Goal: Task Accomplishment & Management: Use online tool/utility

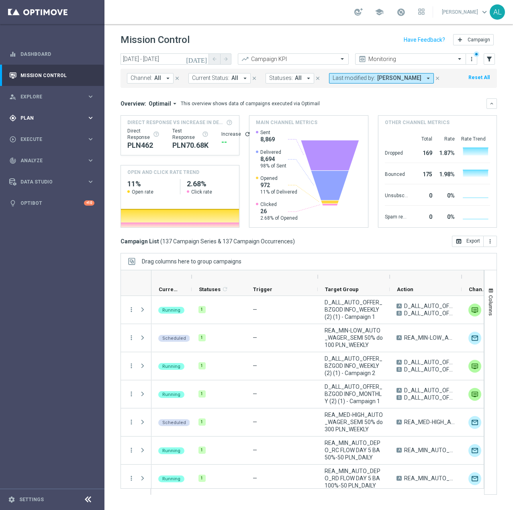
click at [61, 126] on div "gps_fixed Plan keyboard_arrow_right" at bounding box center [52, 117] width 104 height 21
click at [41, 158] on span "Templates" at bounding box center [49, 158] width 57 height 5
click at [41, 169] on link "Optimail" at bounding box center [54, 171] width 59 height 6
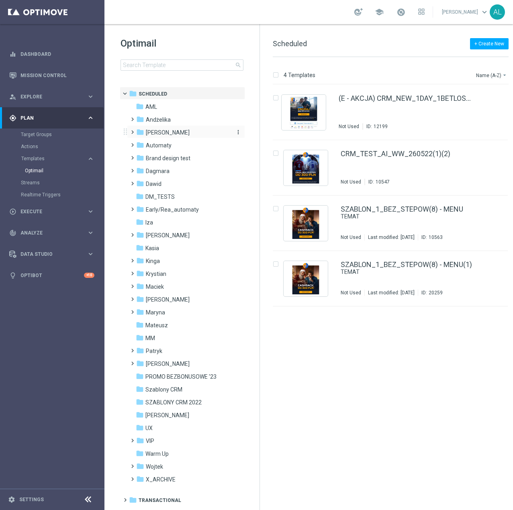
click at [150, 133] on span "[PERSON_NAME]" at bounding box center [168, 132] width 44 height 7
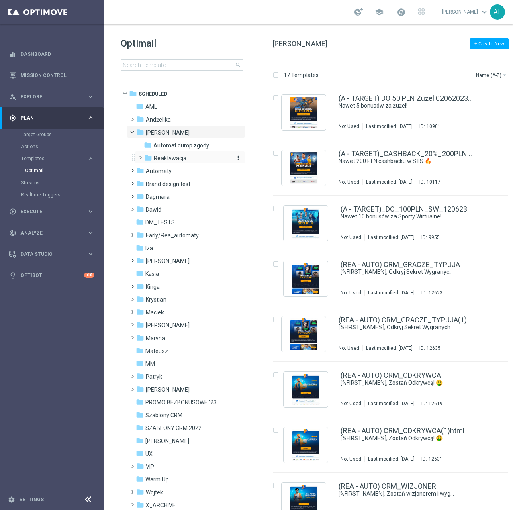
click at [163, 159] on span "Reaktywacja" at bounding box center [170, 158] width 33 height 7
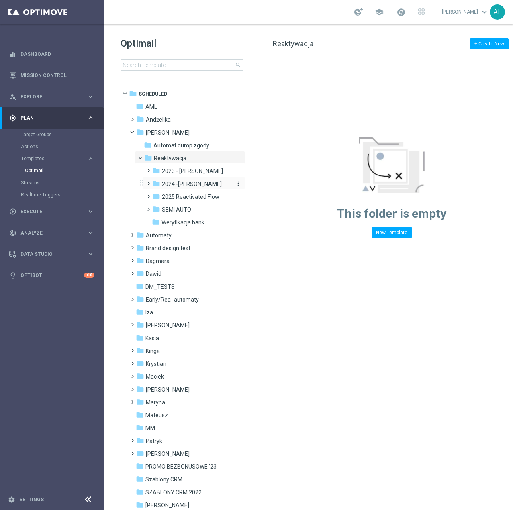
click at [178, 180] on span "2024 -Antoni" at bounding box center [192, 183] width 60 height 7
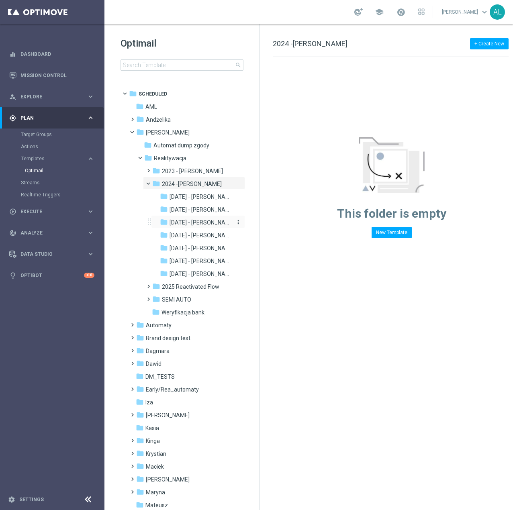
click at [181, 225] on span "Lipiec 2024 - Antoni" at bounding box center [201, 222] width 63 height 7
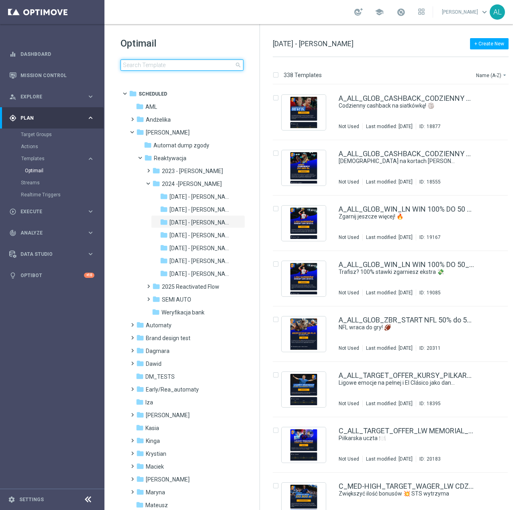
click at [145, 65] on input at bounding box center [182, 64] width 123 height 11
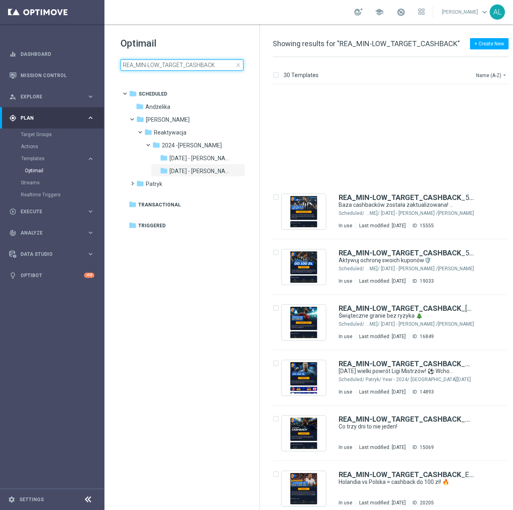
scroll to position [321, 0]
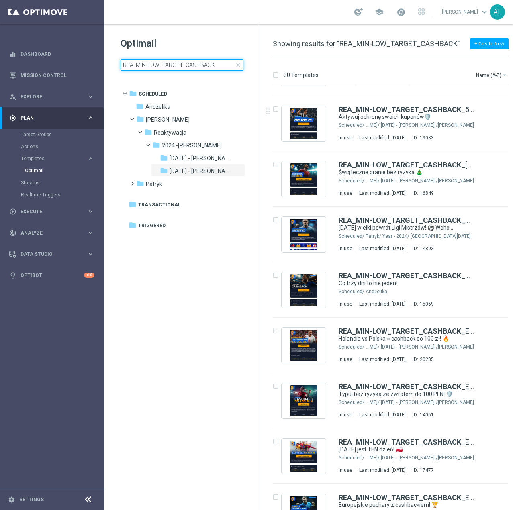
drag, startPoint x: 181, startPoint y: 67, endPoint x: 162, endPoint y: 66, distance: 19.3
click at [162, 66] on input "REA_MIN-LOW_TARGET_CASHBACK" at bounding box center [182, 64] width 123 height 11
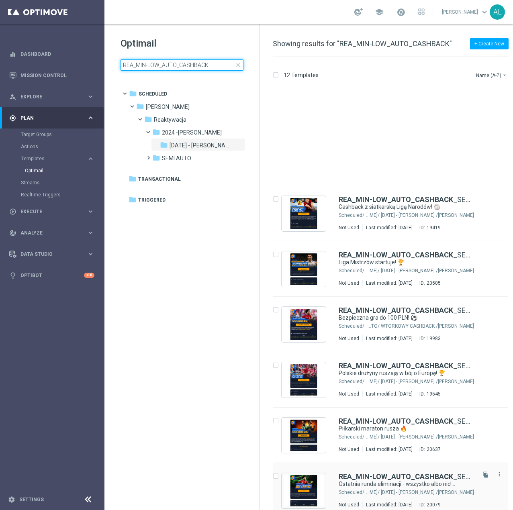
scroll to position [240, 0]
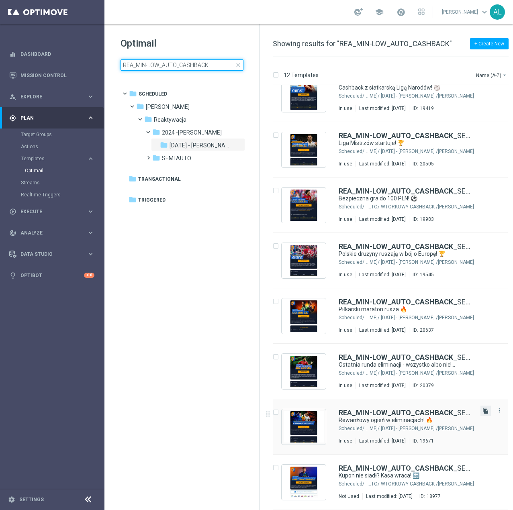
type input "REA_MIN-LOW_AUTO_CASHBACK"
click at [484, 411] on icon "file_copy" at bounding box center [486, 411] width 6 height 6
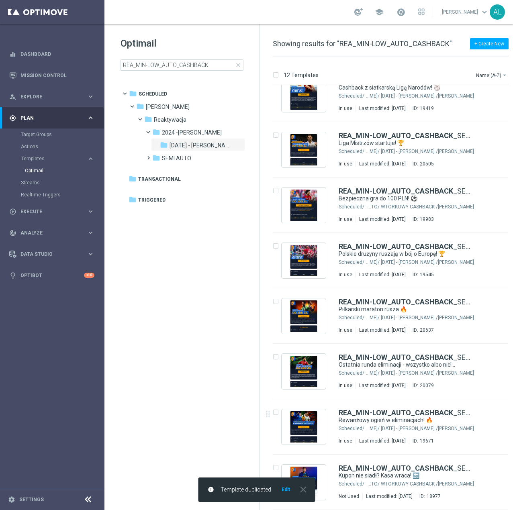
scroll to position [0, 0]
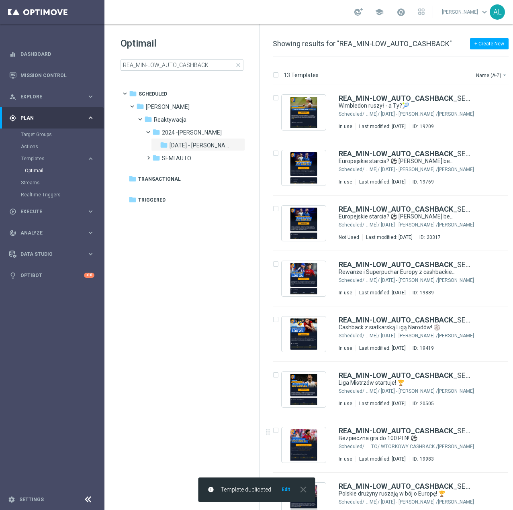
click at [285, 490] on button "Edit" at bounding box center [286, 490] width 10 height 6
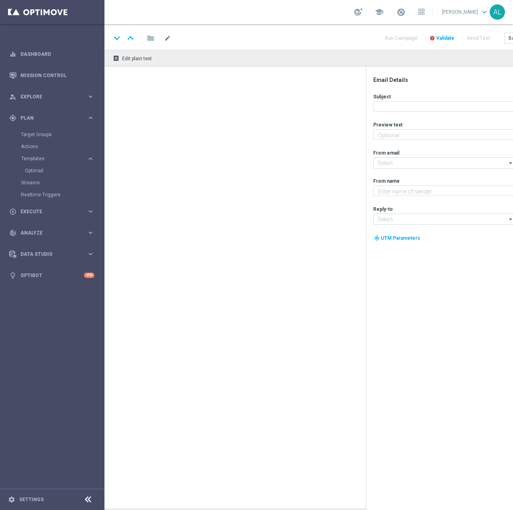
type textarea "Aktywuj ochronę kuponów do 100 zł"
type textarea "STS"
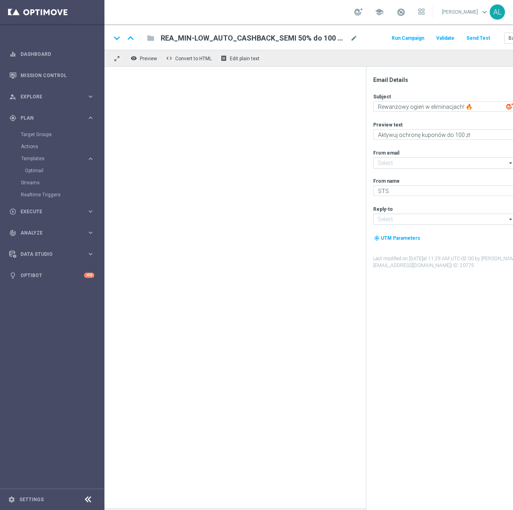
type input "oferta@sts.pl"
type input "kontakt@sts.pl"
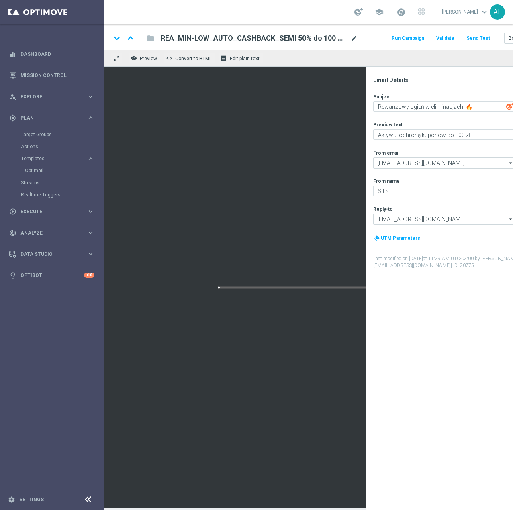
click at [357, 41] on span "mode_edit" at bounding box center [353, 38] width 7 height 7
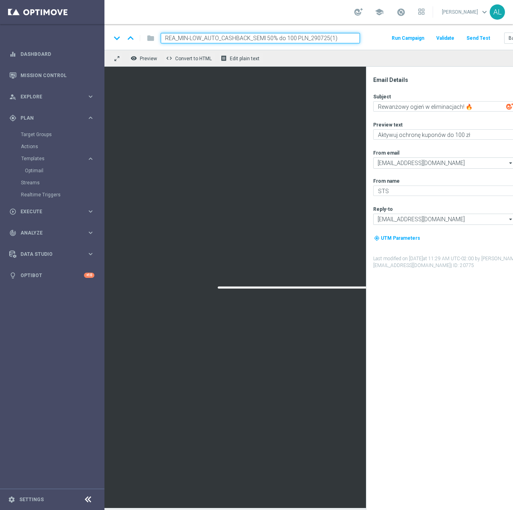
drag, startPoint x: 343, startPoint y: 41, endPoint x: 310, endPoint y: 41, distance: 33.3
click at [310, 41] on input "REA_MIN-LOW_AUTO_CASHBACK_SEMI 50% do 100 PLN_290725(1)" at bounding box center [260, 38] width 199 height 10
type input "REA_MIN-LOW_AUTO_CASHBACK_SEMI 50% do 100 PLN_300925"
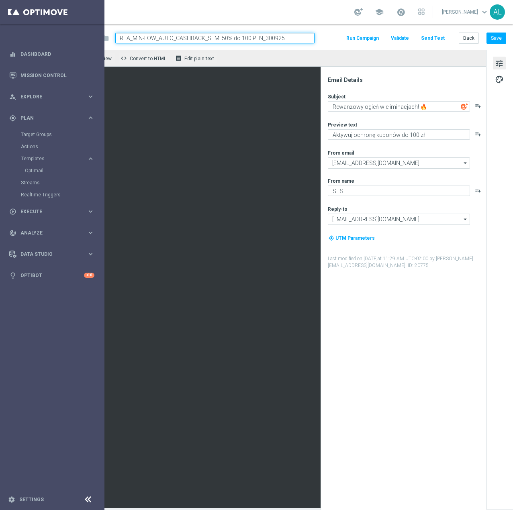
scroll to position [0, 51]
click at [490, 38] on button "Save" at bounding box center [497, 38] width 20 height 11
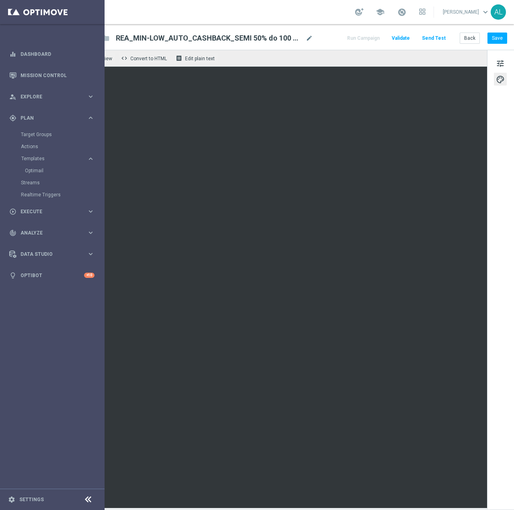
scroll to position [0, 51]
click at [495, 63] on span "tune" at bounding box center [499, 63] width 9 height 10
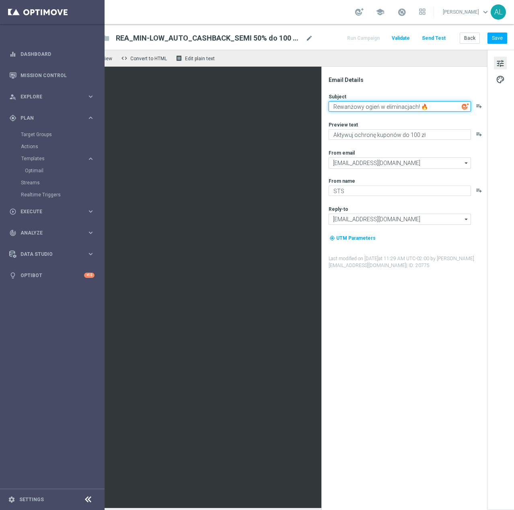
click at [383, 111] on textarea "Rewanżowy ogień w eliminacjach! 🔥" at bounding box center [399, 106] width 142 height 10
type textarea "Nie wpadnie? My to łapiemy!"
drag, startPoint x: 366, startPoint y: 144, endPoint x: 369, endPoint y: 136, distance: 8.5
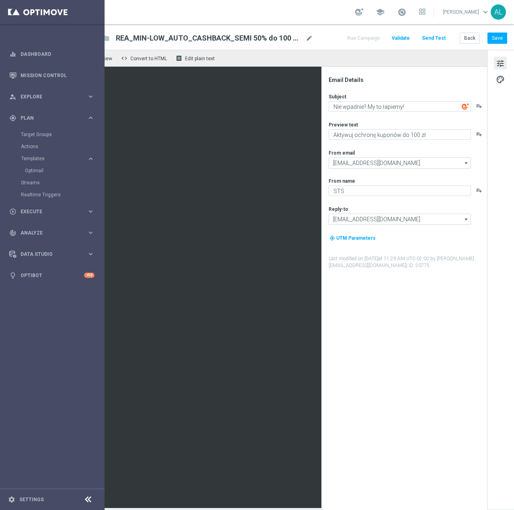
click at [366, 143] on div "Subject Nie wpadnie? My to łapiemy! playlist_add Preview text Aktywuj ochronę k…" at bounding box center [407, 181] width 158 height 176
click at [369, 136] on textarea "Aktywuj ochronę kuponów do 100 zł" at bounding box center [399, 134] width 142 height 10
type textarea "Typuj z cashbackiem do 100 zł"
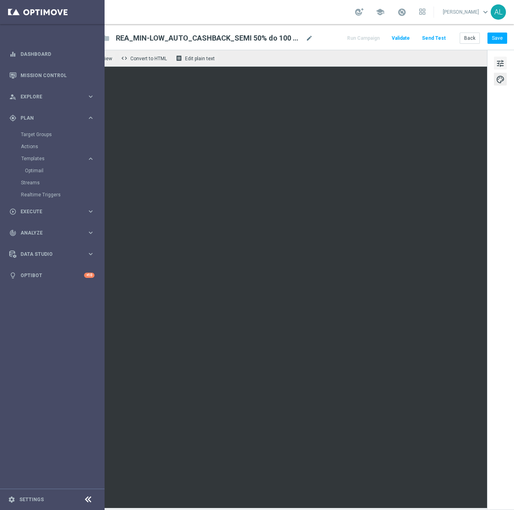
click at [497, 62] on span "tune" at bounding box center [499, 63] width 9 height 10
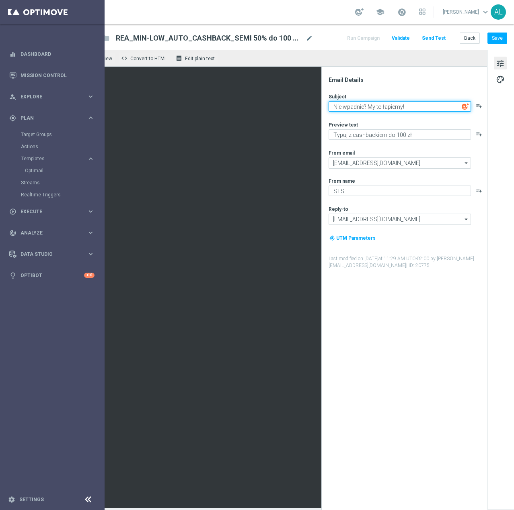
click at [333, 108] on textarea "Nie wpadnie? My to łapiemy!" at bounding box center [399, 106] width 142 height 10
click at [335, 110] on textarea "Nie wpadnie? My to łapiemy!" at bounding box center [399, 106] width 142 height 10
click at [426, 108] on textarea "Nie wszystko wpadnie? My to łapiemy!" at bounding box center [399, 106] width 142 height 10
click at [422, 108] on textarea "Nie wszystko wpadnie? My to łapiemy!" at bounding box center [399, 106] width 142 height 10
paste textarea "💵"
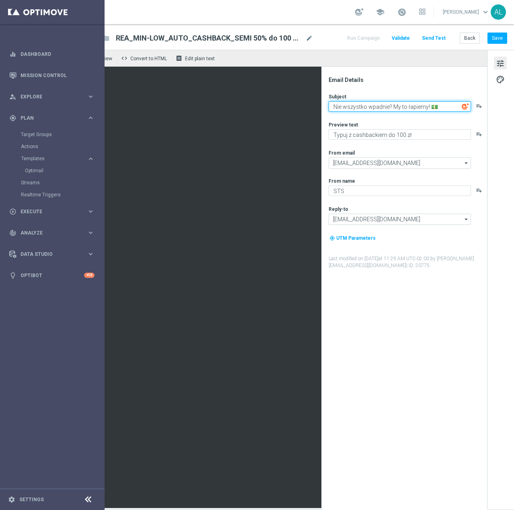
type textarea "Nie wszystko wpadnie? My to łapiemy! 💵"
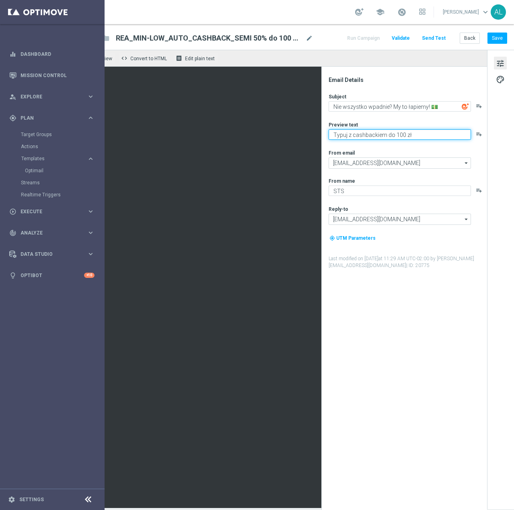
click at [411, 132] on textarea "Typuj z cashbackiem do 100 zł" at bounding box center [399, 134] width 142 height 10
click at [421, 137] on textarea "Typuj z cashbackiem do 100 zł" at bounding box center [399, 134] width 142 height 10
paste textarea "🔙"
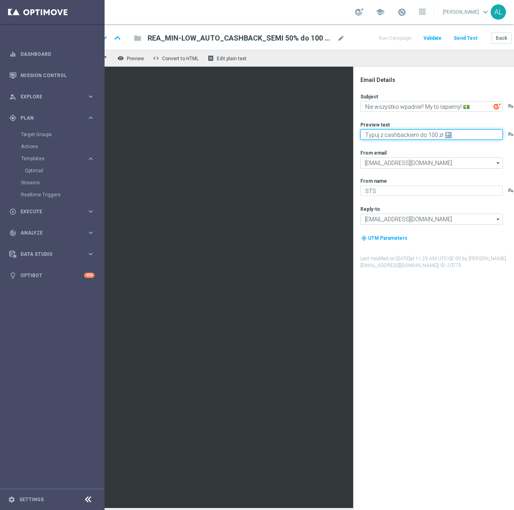
scroll to position [0, 0]
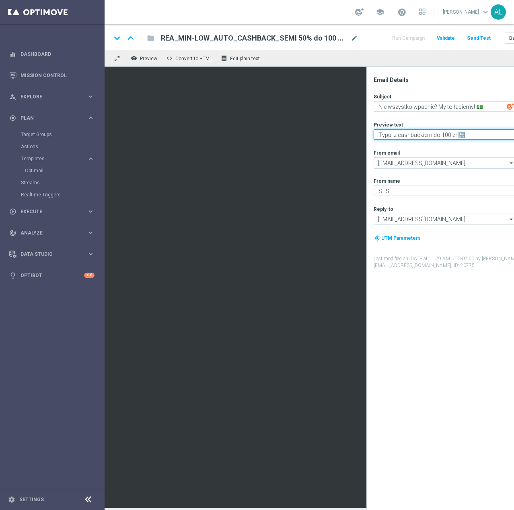
type textarea "Typuj z cashbackiem do 100 zł 🔙"
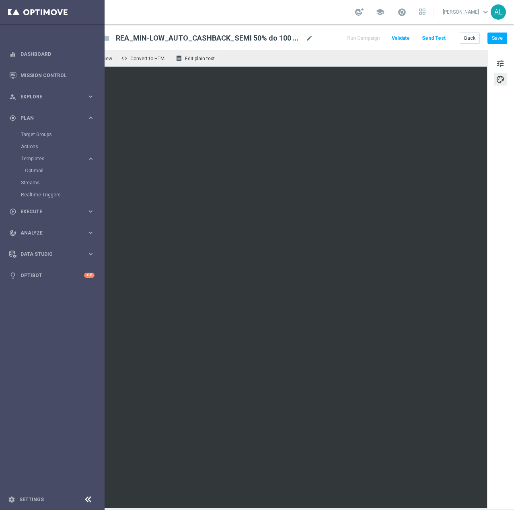
scroll to position [0, 51]
click at [489, 37] on button "Save" at bounding box center [497, 38] width 20 height 11
click at [495, 39] on button "Save" at bounding box center [497, 38] width 20 height 11
click at [492, 340] on div "tune palette" at bounding box center [500, 280] width 27 height 460
click at [488, 35] on button "Save" at bounding box center [497, 38] width 20 height 11
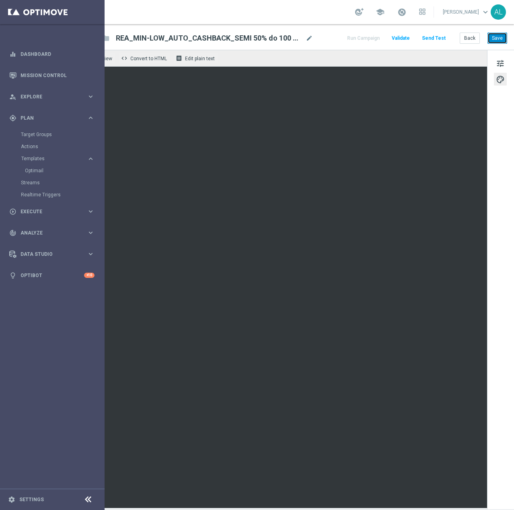
click at [492, 37] on button "Save" at bounding box center [497, 38] width 20 height 11
click at [492, 43] on button "Save" at bounding box center [497, 38] width 20 height 11
click at [468, 39] on button "Back" at bounding box center [469, 38] width 20 height 11
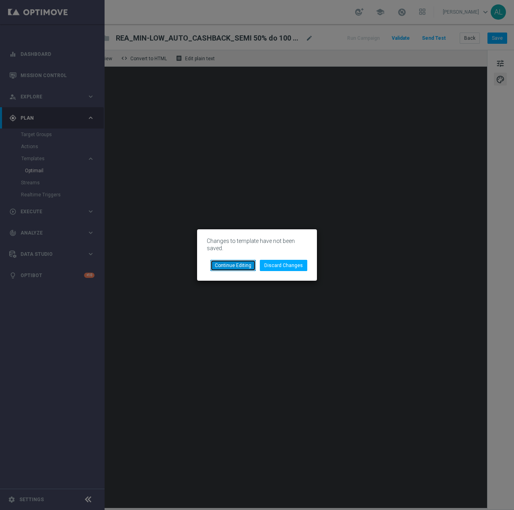
click at [243, 270] on button "Continue Editing" at bounding box center [232, 265] width 45 height 11
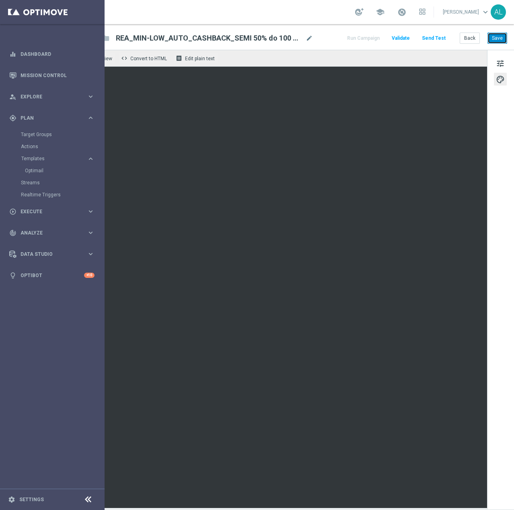
click at [487, 35] on button "Save" at bounding box center [497, 38] width 20 height 11
click at [487, 33] on button "Save" at bounding box center [497, 38] width 20 height 11
click at [468, 34] on button "Back" at bounding box center [469, 38] width 20 height 11
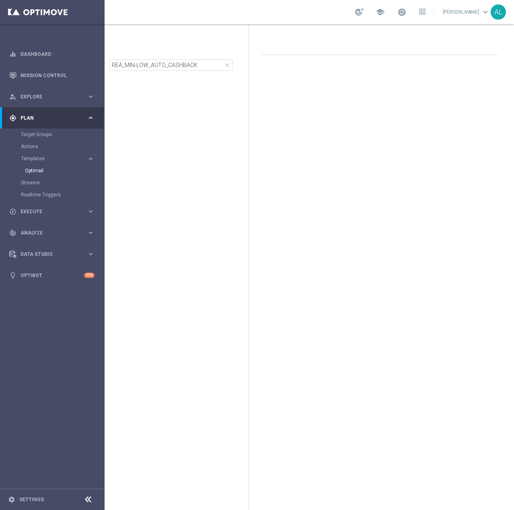
scroll to position [0, 11]
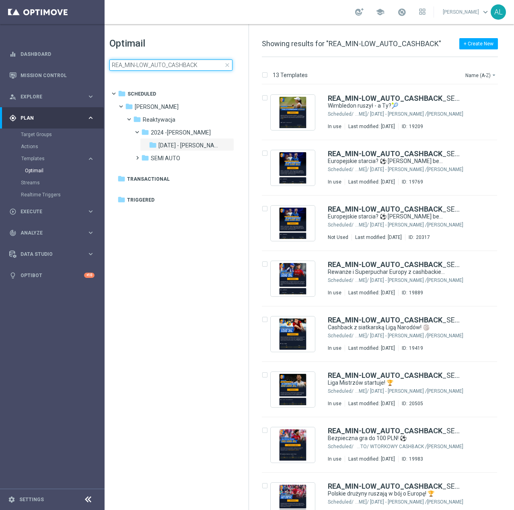
drag, startPoint x: 149, startPoint y: 64, endPoint x: 127, endPoint y: 65, distance: 22.5
click at [127, 65] on input "REA_MIN-LOW_AUTO_CASHBACK" at bounding box center [170, 64] width 123 height 11
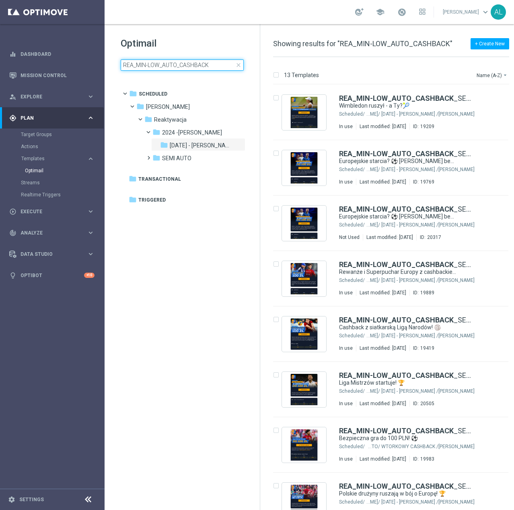
drag, startPoint x: 207, startPoint y: 66, endPoint x: 107, endPoint y: 69, distance: 99.3
click at [107, 69] on div "Optimail REA_MIN-LOW_AUTO_CASHBACK close folder 1 Folder folder Scheduled more_…" at bounding box center [181, 74] width 155 height 100
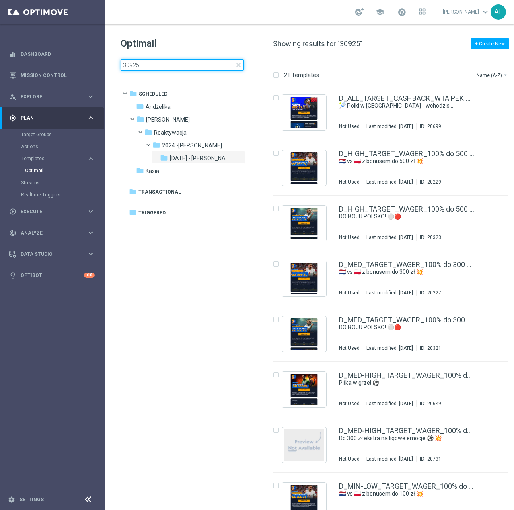
click at [128, 65] on input "30925" at bounding box center [182, 64] width 123 height 11
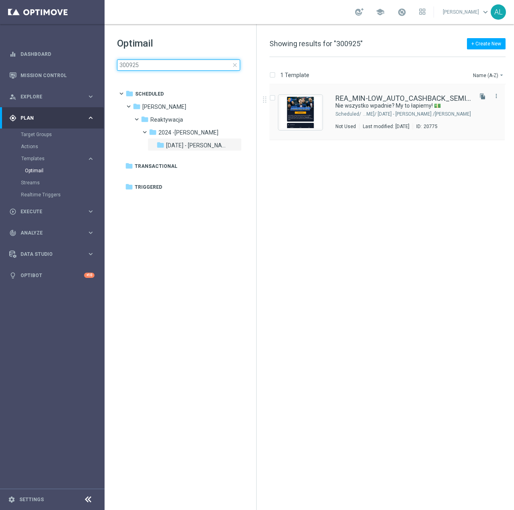
scroll to position [0, 11]
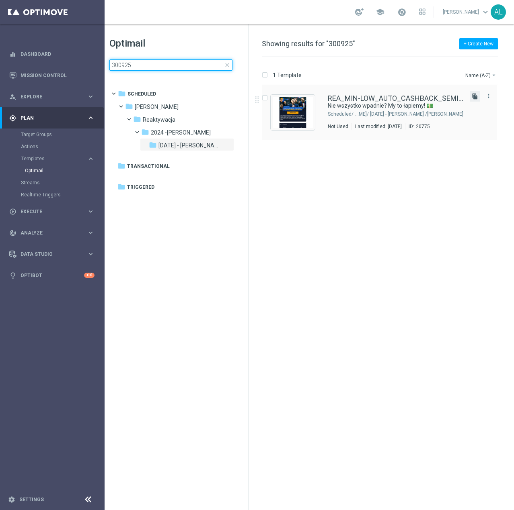
type input "300925"
click at [475, 96] on icon "file_copy" at bounding box center [474, 96] width 6 height 6
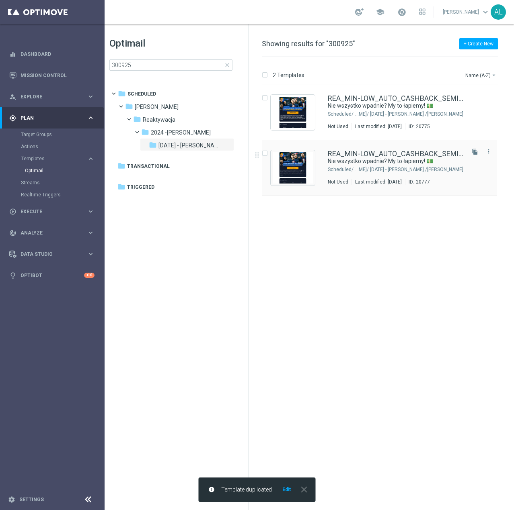
click at [374, 172] on div "[PERSON_NAME]/ Reaktywacja/ 2024 -[PERSON_NAME]/ Lipiec 2024 - [PERSON_NAME]" at bounding box center [408, 169] width 108 height 6
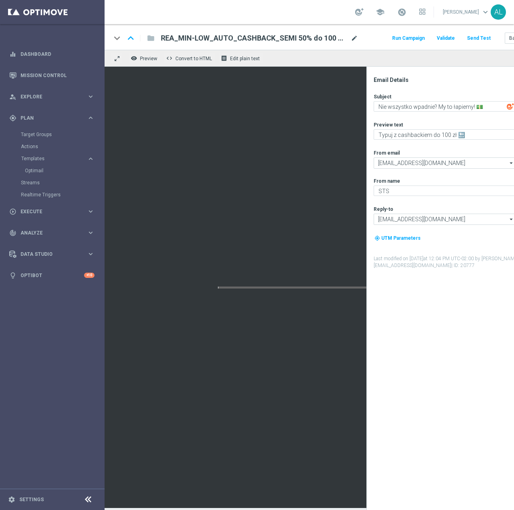
click at [354, 39] on span "mode_edit" at bounding box center [353, 38] width 7 height 7
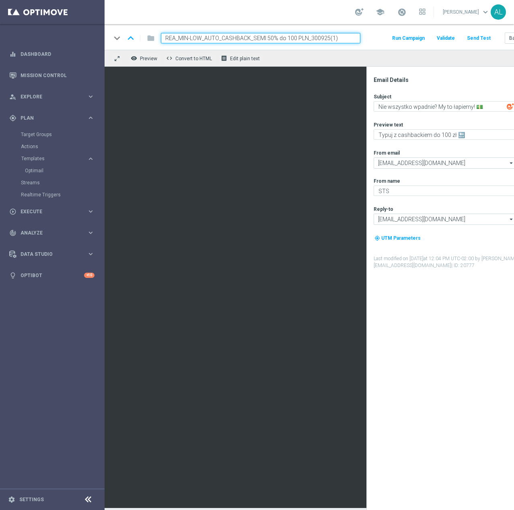
drag, startPoint x: 341, startPoint y: 38, endPoint x: 328, endPoint y: 39, distance: 12.5
click at [328, 39] on input "REA_MIN-LOW_AUTO_CASHBACK_SEMI 50% do 100 PLN_300925(1)" at bounding box center [260, 38] width 199 height 10
click at [286, 37] on input "REA_MIN-LOW_AUTO_CASHBACK_SEMI 50% do 100 PLN_300925" at bounding box center [260, 38] width 199 height 10
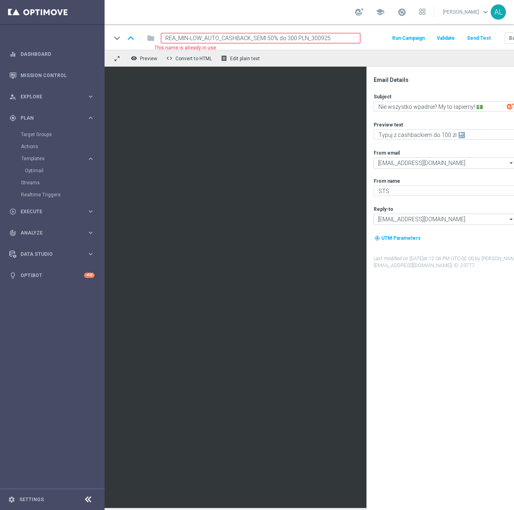
click at [201, 38] on input "REA_MIN-LOW_AUTO_CASHBACK_SEMI 50% do 300 PLN_300925" at bounding box center [260, 38] width 199 height 10
drag, startPoint x: 202, startPoint y: 38, endPoint x: 177, endPoint y: 40, distance: 24.6
click at [177, 40] on input "REA_MIN-LOW_AUTO_CASHBACK_SEMI 50% do 300 PLN_300925" at bounding box center [260, 38] width 199 height 10
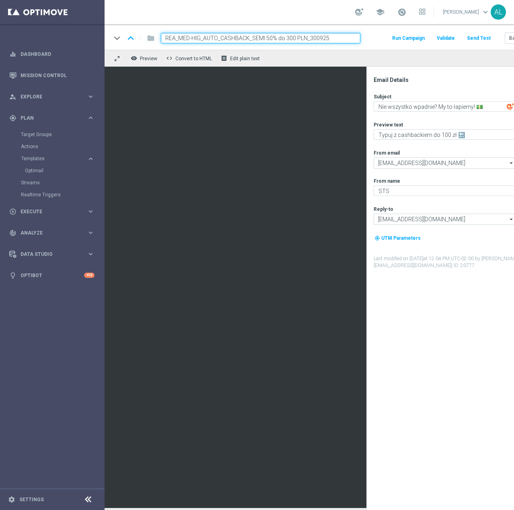
type input "REA_MED-HIGH_AUTO_CASHBACK_SEMI 50% do 300 PLN_300925"
click at [338, 38] on input "REA_MED-HIGH_AUTO_CASHBACK_SEMI 50% do 300 PLN_300925" at bounding box center [260, 38] width 199 height 10
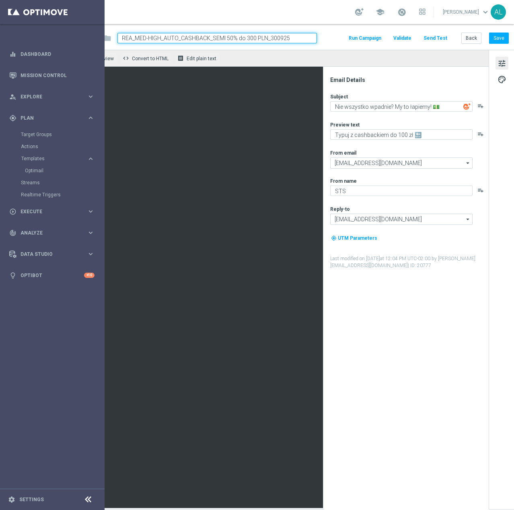
scroll to position [0, 51]
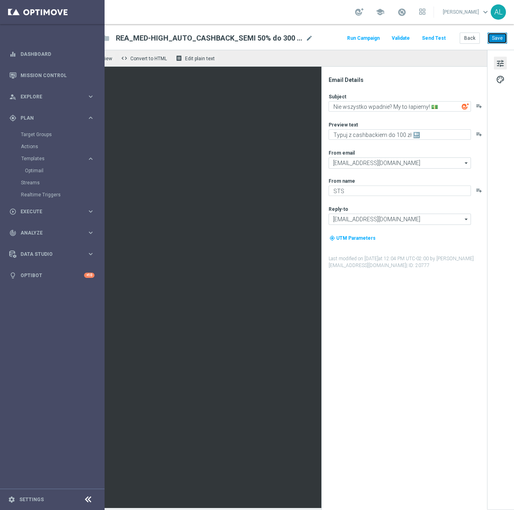
click at [489, 38] on button "Save" at bounding box center [497, 38] width 20 height 11
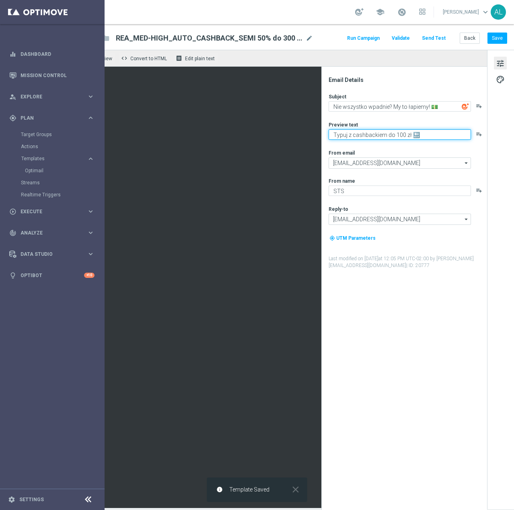
click at [387, 133] on textarea "Typuj z cashbackiem do 100 zł 🔙" at bounding box center [399, 134] width 142 height 10
type textarea "Typuj z cashbackiem do 300 zł 🔙"
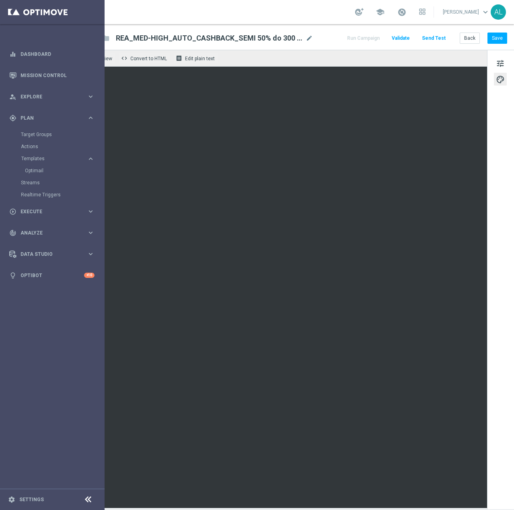
scroll to position [6, 51]
click at [487, 34] on button "Save" at bounding box center [497, 38] width 20 height 11
click at [494, 35] on button "Save" at bounding box center [497, 38] width 20 height 11
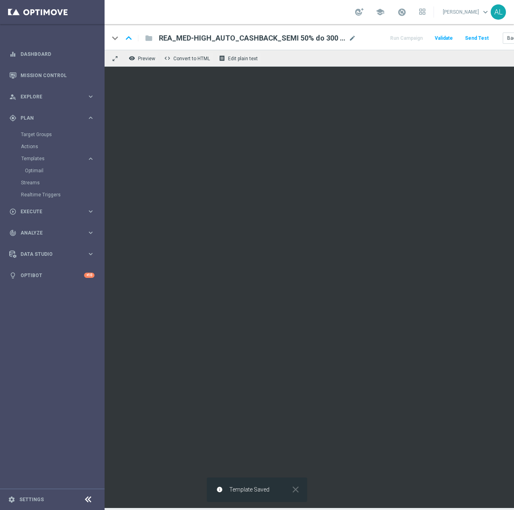
scroll to position [6, 0]
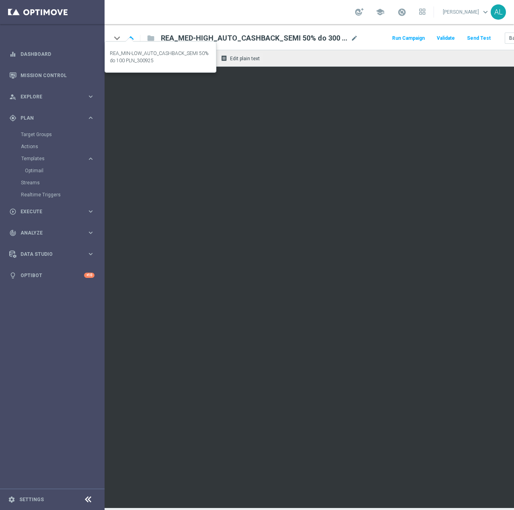
click at [129, 32] on icon "keyboard_arrow_up" at bounding box center [131, 38] width 12 height 12
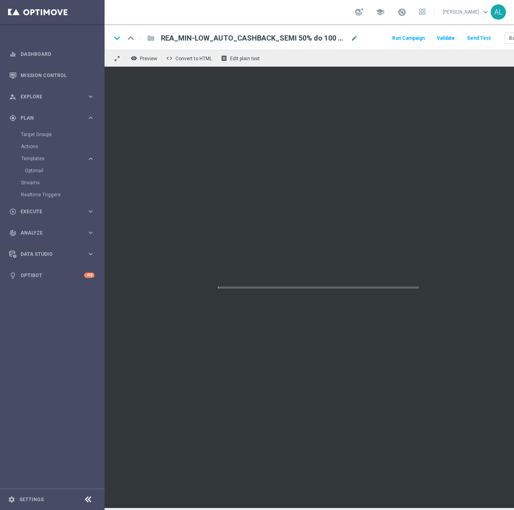
scroll to position [5, 0]
click at [162, 8] on div "school Antoni Litwinek keyboard_arrow_down AL" at bounding box center [308, 12] width 409 height 24
click at [480, 33] on button "Send Test" at bounding box center [478, 38] width 26 height 11
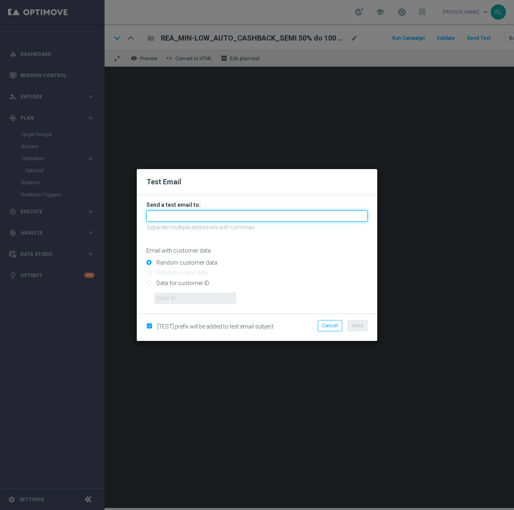
click at [207, 213] on input "text" at bounding box center [256, 216] width 221 height 11
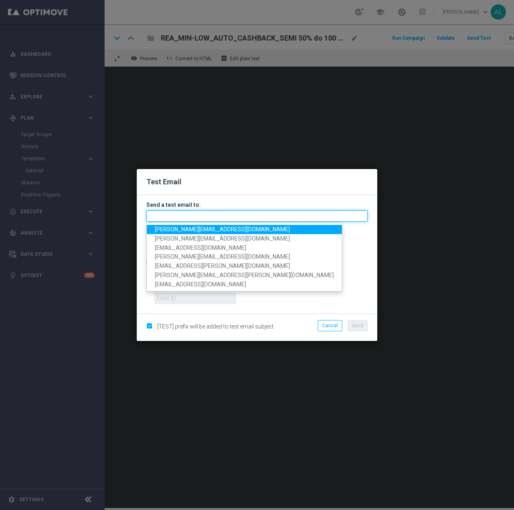
paste input "antoni.litwinek@sts.pl,krystian.potoczny@sts.pl,andzelika.binek@sts.pl,katarzyn…"
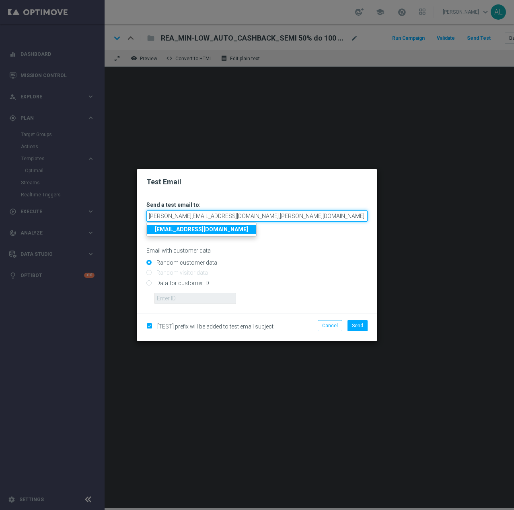
scroll to position [0, 244]
type input "antoni.litwinek@sts.pl,krystian.potoczny@sts.pl,andzelika.binek@sts.pl,katarzyn…"
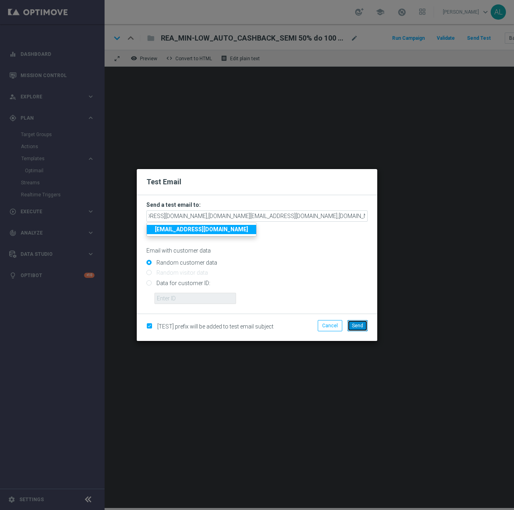
scroll to position [0, 0]
click at [360, 327] on span "Send" at bounding box center [357, 326] width 11 height 6
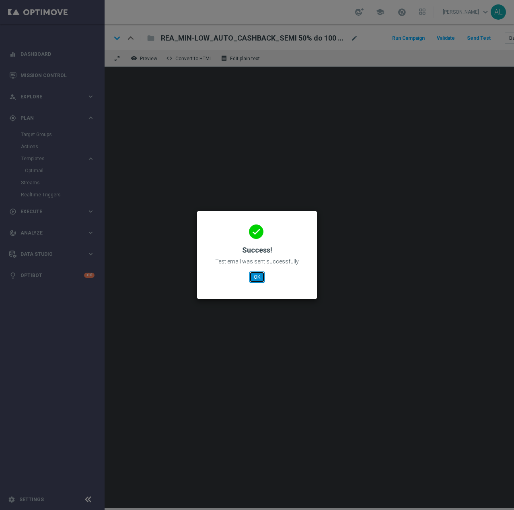
click at [256, 276] on button "OK" at bounding box center [256, 277] width 15 height 11
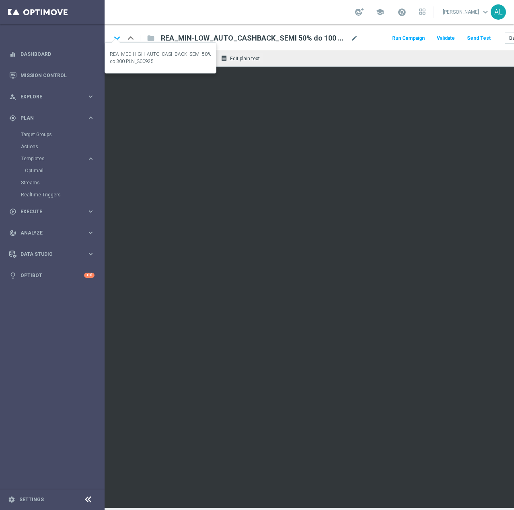
click at [115, 32] on icon "keyboard_arrow_down" at bounding box center [117, 38] width 12 height 12
click at [477, 33] on button "Send Test" at bounding box center [478, 38] width 26 height 11
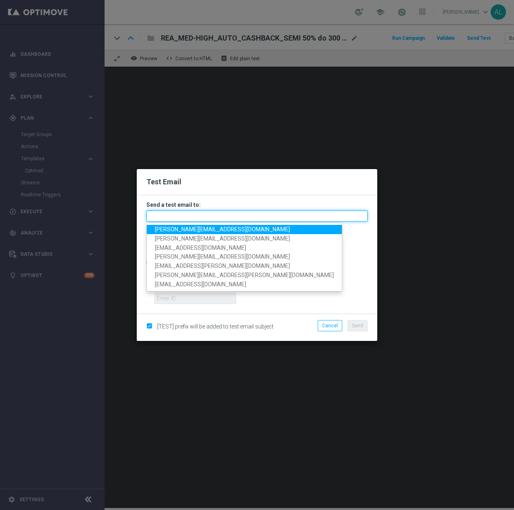
click at [223, 216] on input "text" at bounding box center [256, 216] width 221 height 11
paste input "antoni.litwinek@sts.pl,krystian.potoczny@sts.pl,andzelika.binek@sts.pl,katarzyn…"
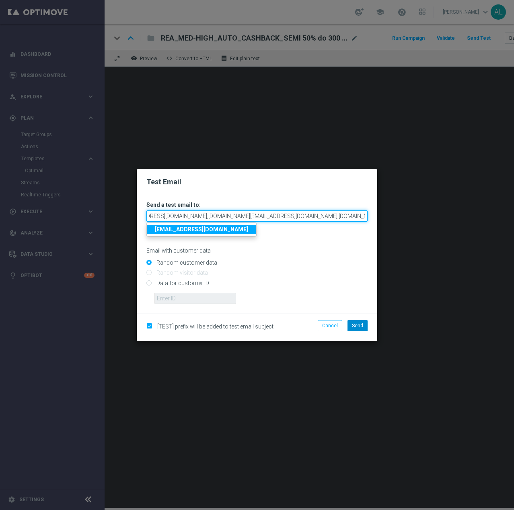
type input "antoni.litwinek@sts.pl,krystian.potoczny@sts.pl,andzelika.binek@sts.pl,katarzyn…"
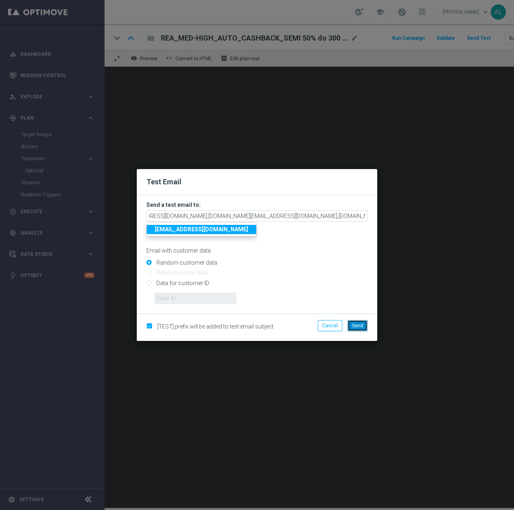
click at [358, 327] on span "Send" at bounding box center [357, 326] width 11 height 6
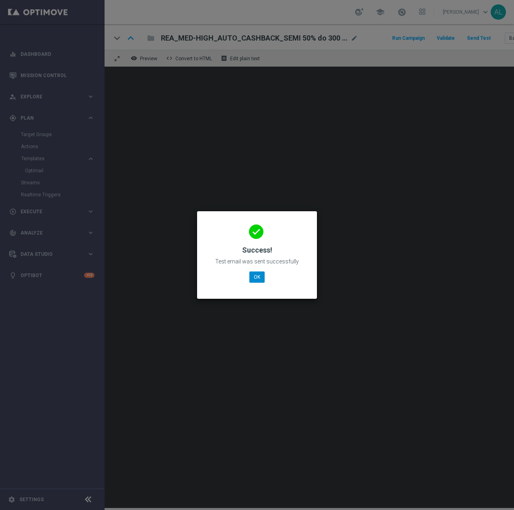
drag, startPoint x: 246, startPoint y: 280, endPoint x: 250, endPoint y: 279, distance: 4.1
click at [246, 280] on div "done Success! Test email was sent successfully OK" at bounding box center [257, 254] width 100 height 70
click at [251, 279] on button "OK" at bounding box center [256, 277] width 15 height 11
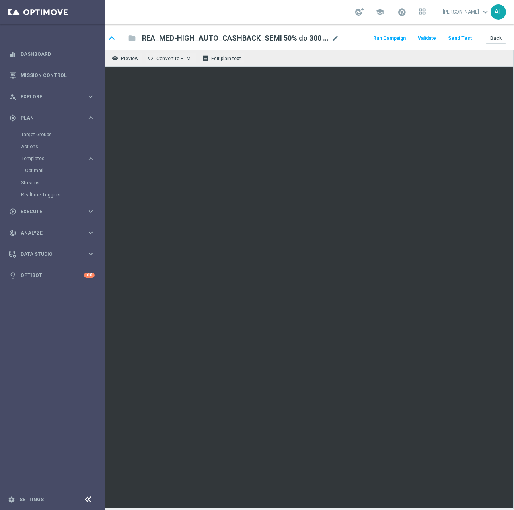
scroll to position [5, 51]
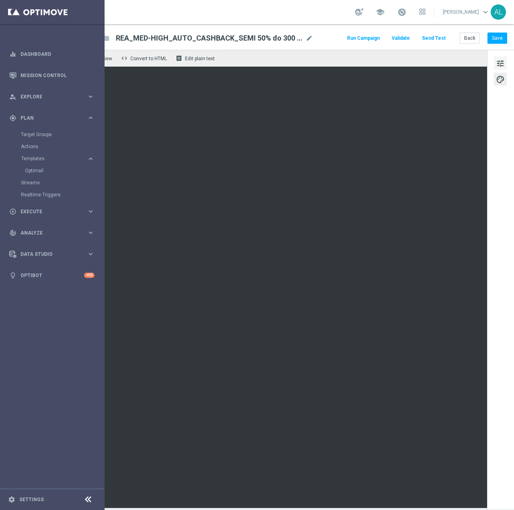
click at [493, 57] on button "tune" at bounding box center [499, 63] width 13 height 13
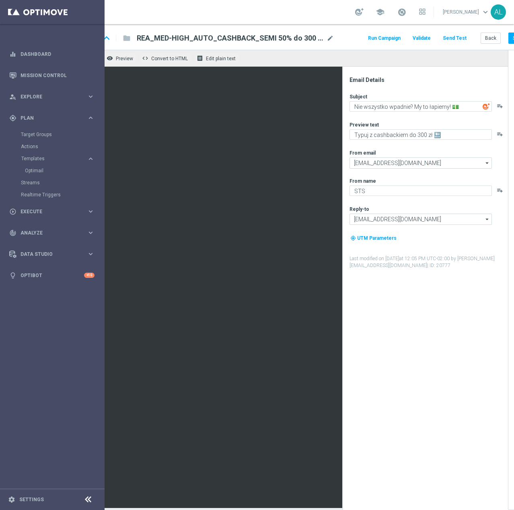
scroll to position [5, 0]
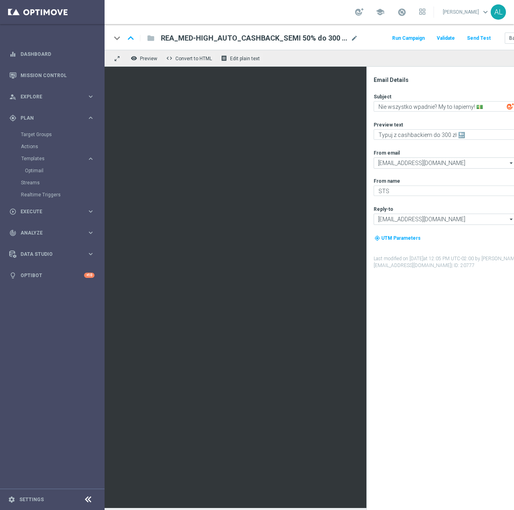
type textarea "Typuj z cashbackiem do 100 zł 🔙"
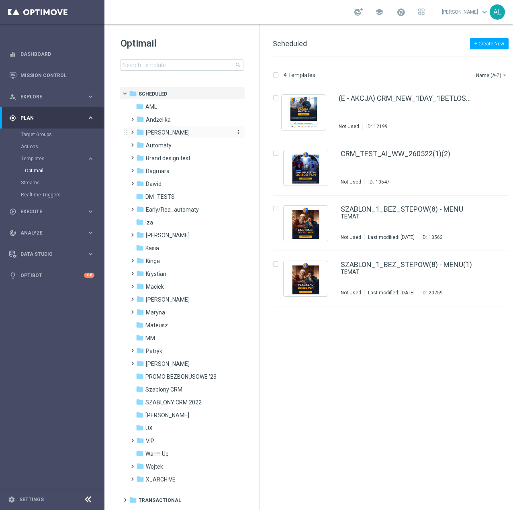
click at [142, 131] on icon "folder" at bounding box center [140, 132] width 8 height 8
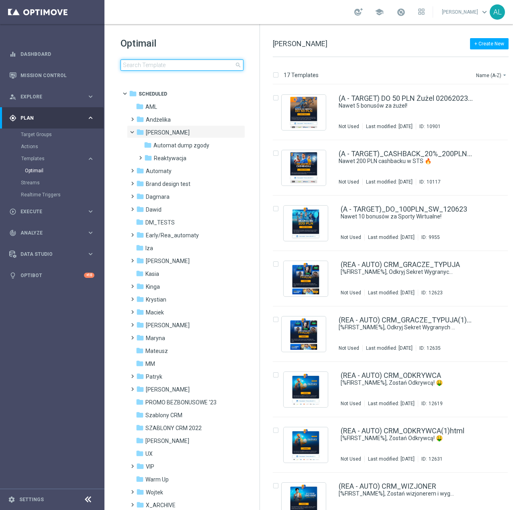
click at [143, 67] on input at bounding box center [182, 64] width 123 height 11
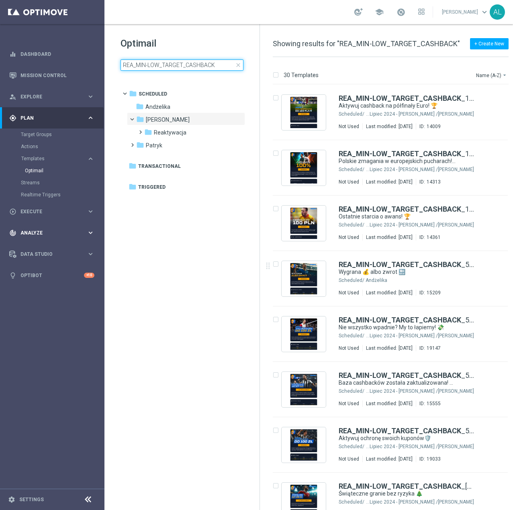
type input "REA_MIN-LOW_TARGET_CASHBACK"
